Goal: Communication & Community: Participate in discussion

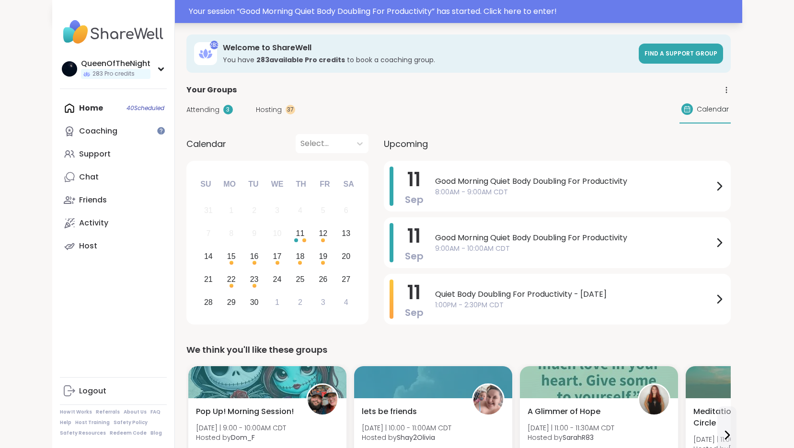
click at [544, 14] on div "Your session “ Good Morning Quiet Body Doubling For Productivity ” has started.…" at bounding box center [463, 11] width 548 height 11
